Goal: Task Accomplishment & Management: Manage account settings

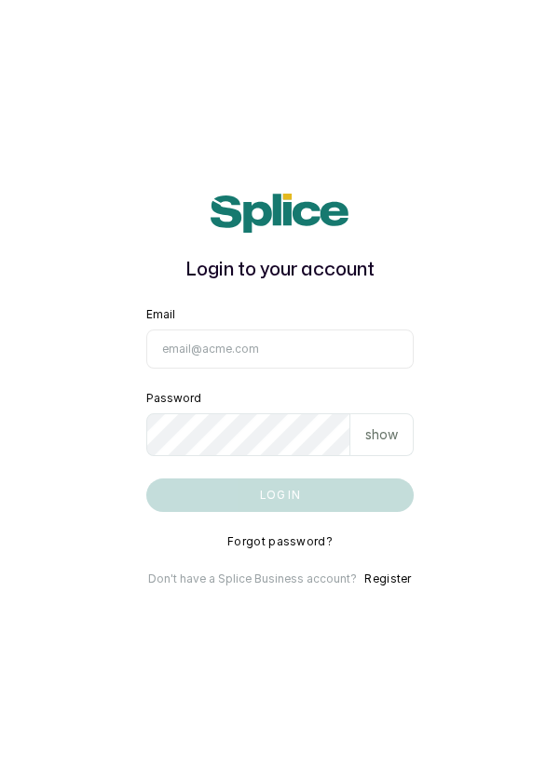
click at [295, 369] on input "Email" at bounding box center [280, 349] width 268 height 39
type input "[EMAIL_ADDRESS][DOMAIN_NAME]"
click at [146, 479] on button "Log in" at bounding box center [280, 496] width 268 height 34
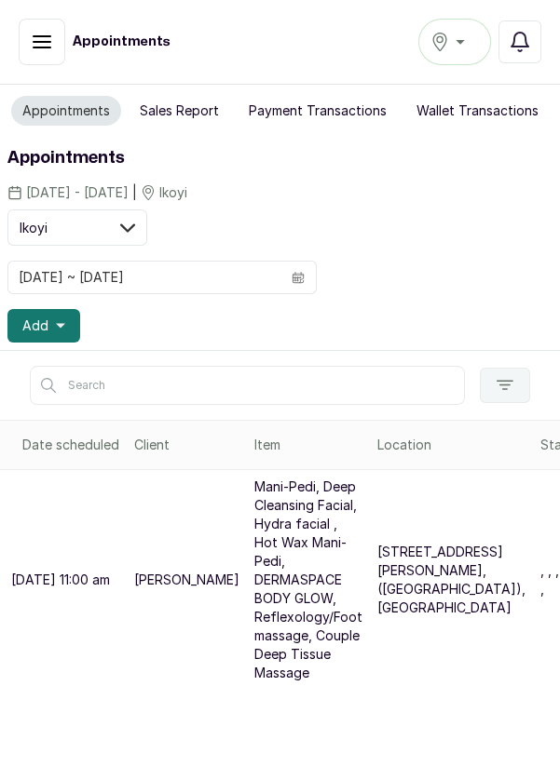
click at [34, 44] on icon "button" at bounding box center [42, 42] width 22 height 22
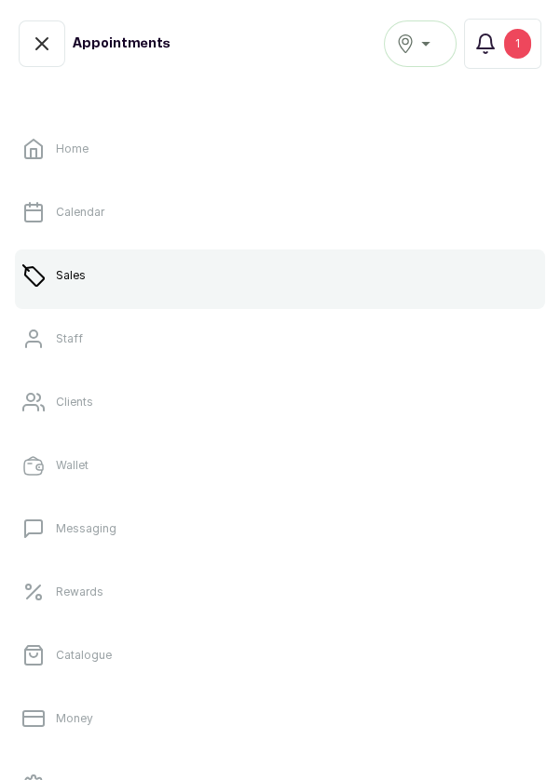
click at [143, 289] on link "Sales" at bounding box center [280, 275] width 530 height 52
click at [416, 266] on link "Sales" at bounding box center [280, 275] width 530 height 52
click at [364, 275] on link "Sales" at bounding box center [280, 275] width 530 height 52
click at [384, 276] on link "Sales" at bounding box center [280, 275] width 530 height 52
click at [41, 42] on icon "button" at bounding box center [41, 43] width 11 height 11
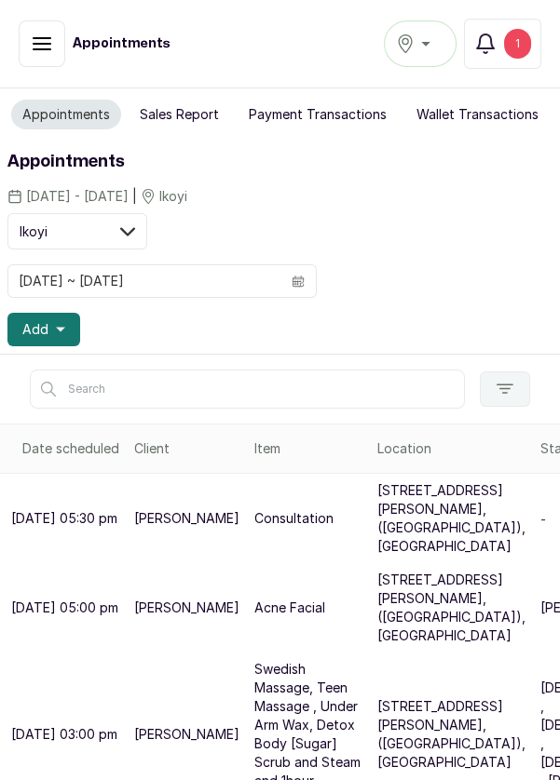
click at [421, 42] on div "Ikoyi" at bounding box center [420, 44] width 48 height 22
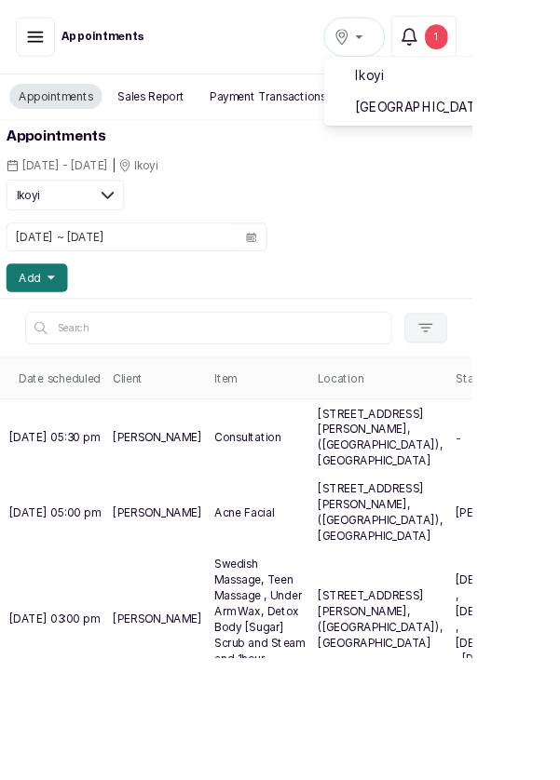
click at [492, 126] on span "[GEOGRAPHIC_DATA]" at bounding box center [534, 126] width 227 height 22
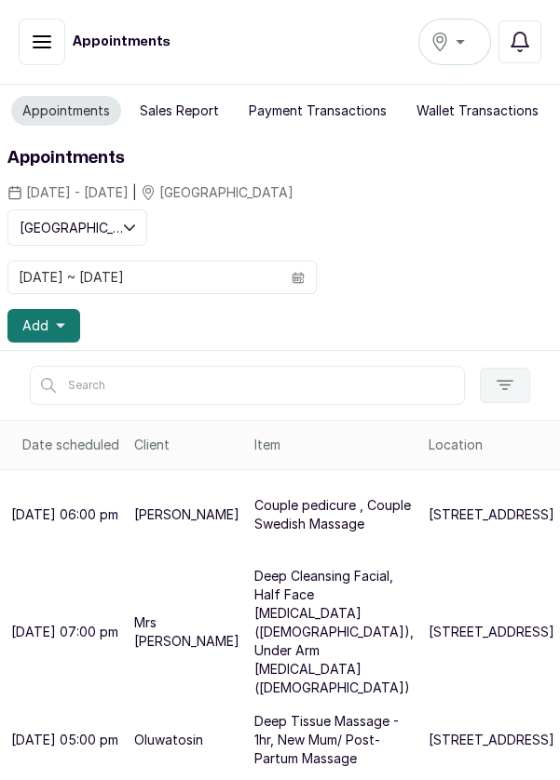
click at [533, 45] on button "Notifications" at bounding box center [519, 41] width 43 height 43
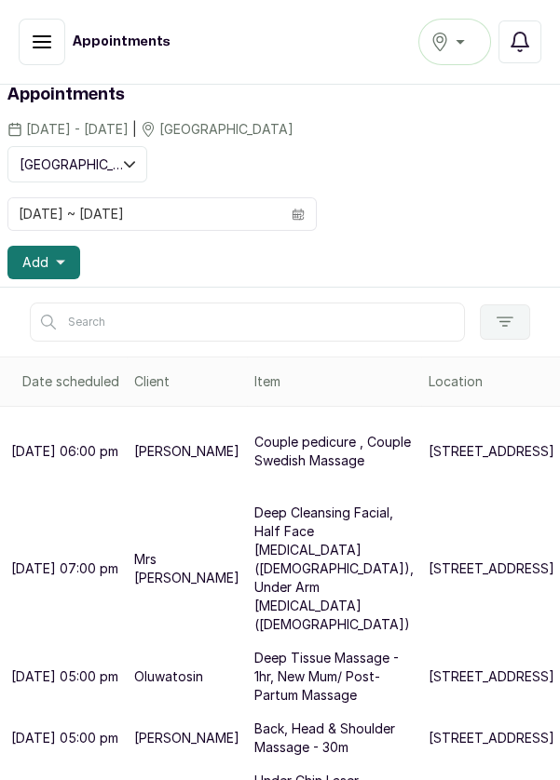
scroll to position [62, 0]
